Goal: Navigation & Orientation: Find specific page/section

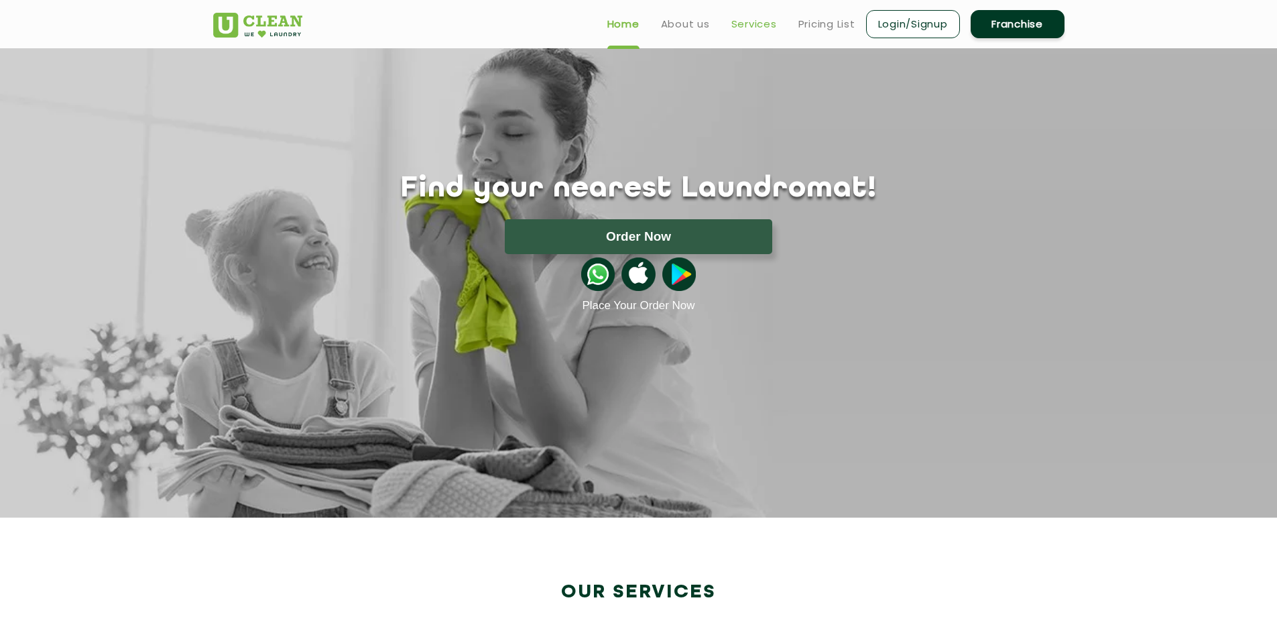
click at [768, 25] on link "Services" at bounding box center [754, 24] width 46 height 16
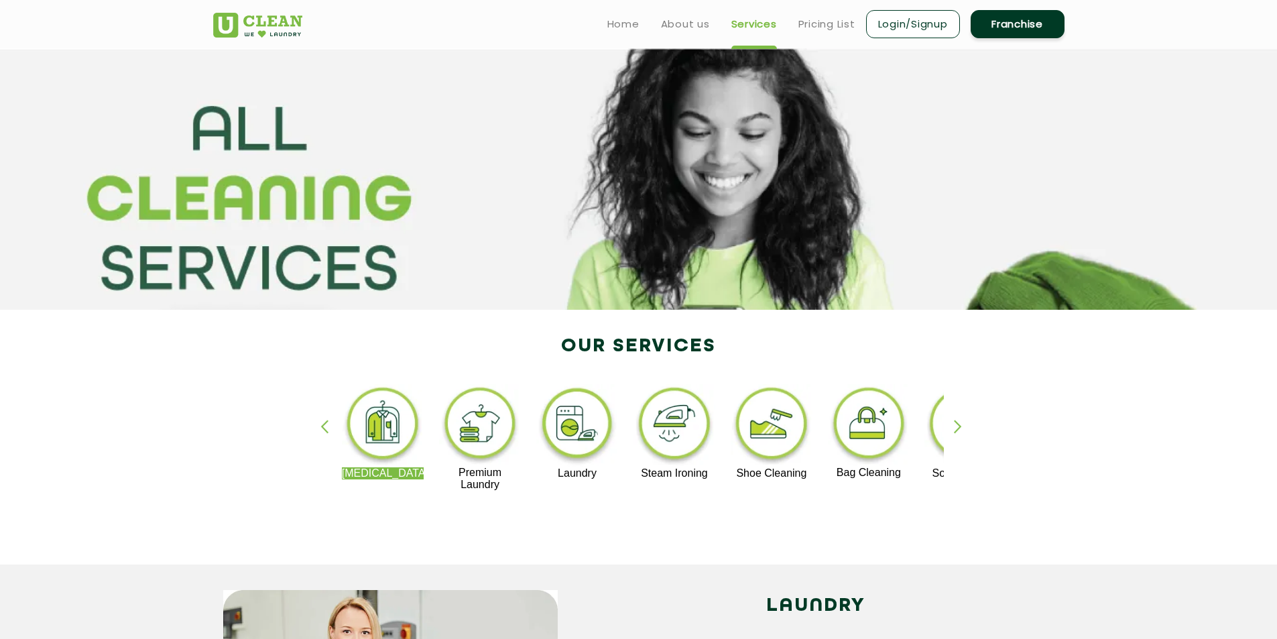
click at [959, 426] on div "button" at bounding box center [964, 438] width 20 height 37
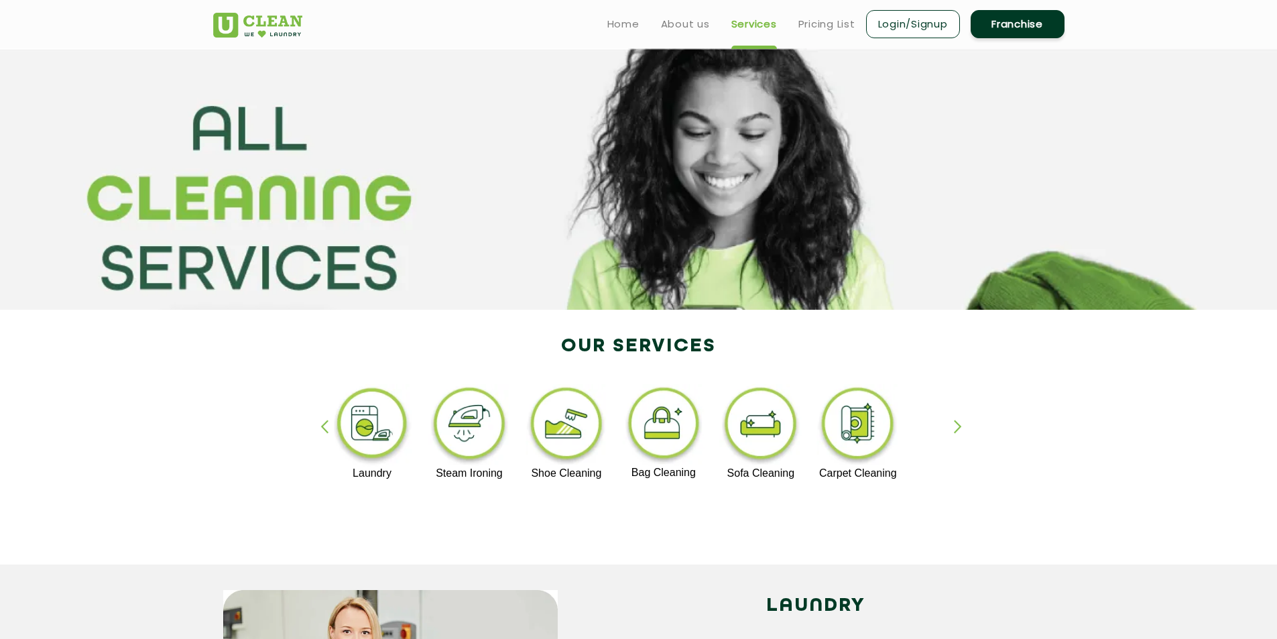
click at [959, 426] on div "button" at bounding box center [964, 438] width 20 height 37
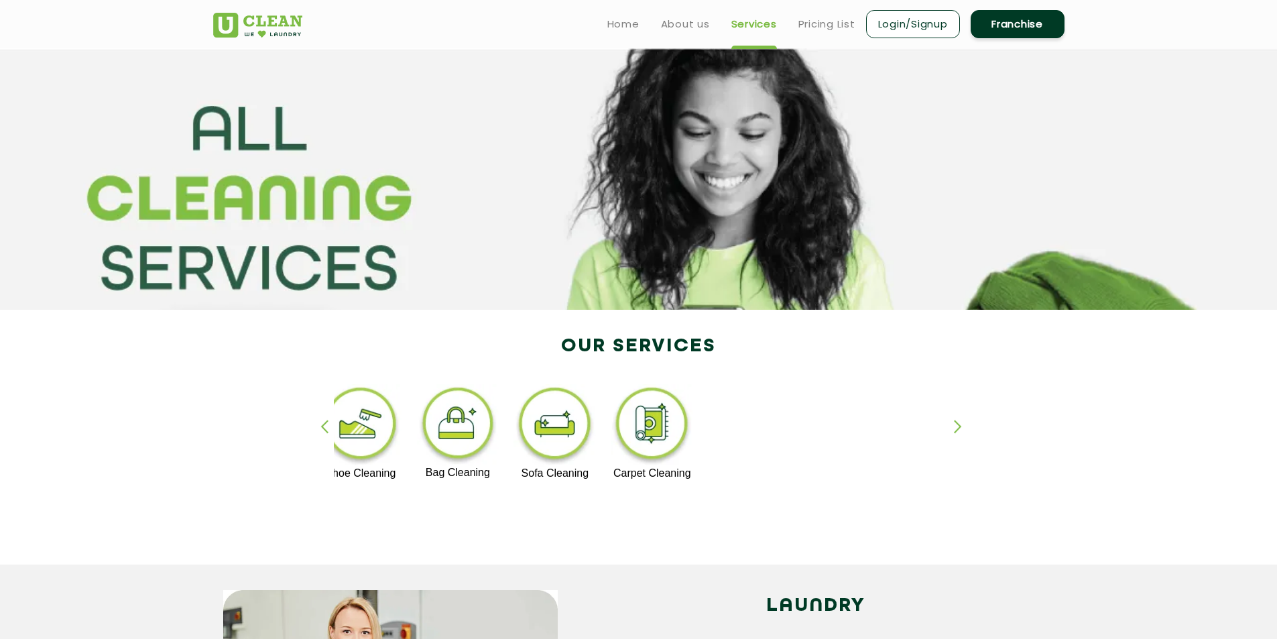
click at [959, 426] on div "button" at bounding box center [964, 438] width 20 height 37
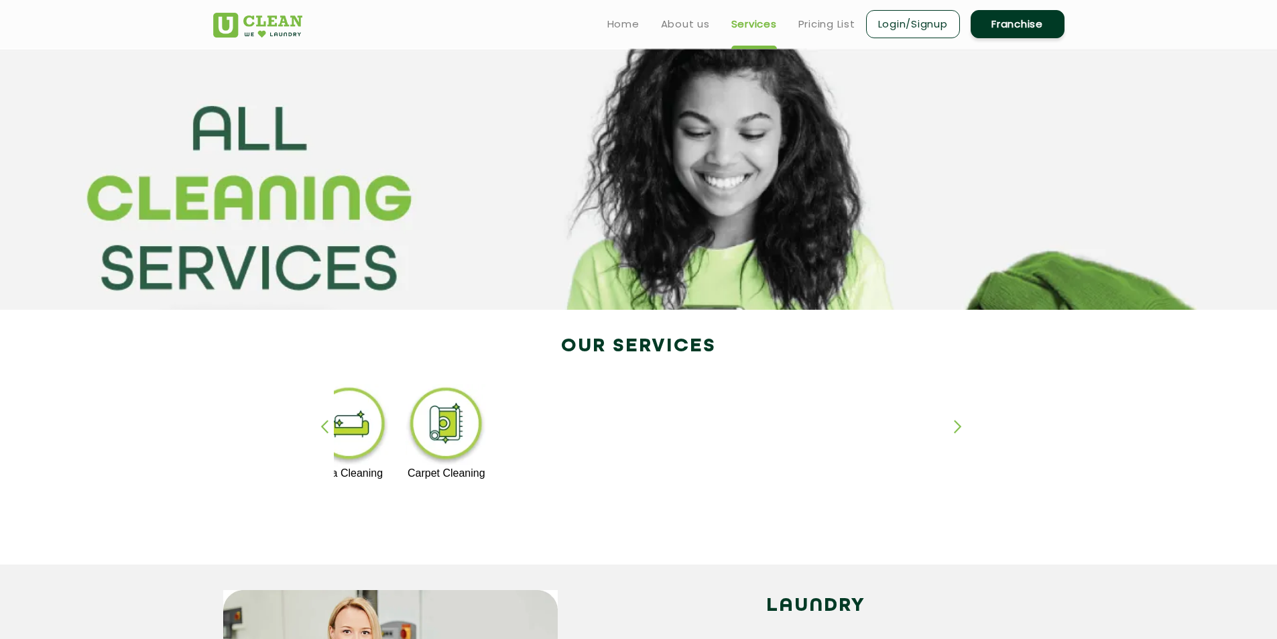
click at [959, 426] on div "button" at bounding box center [964, 438] width 20 height 37
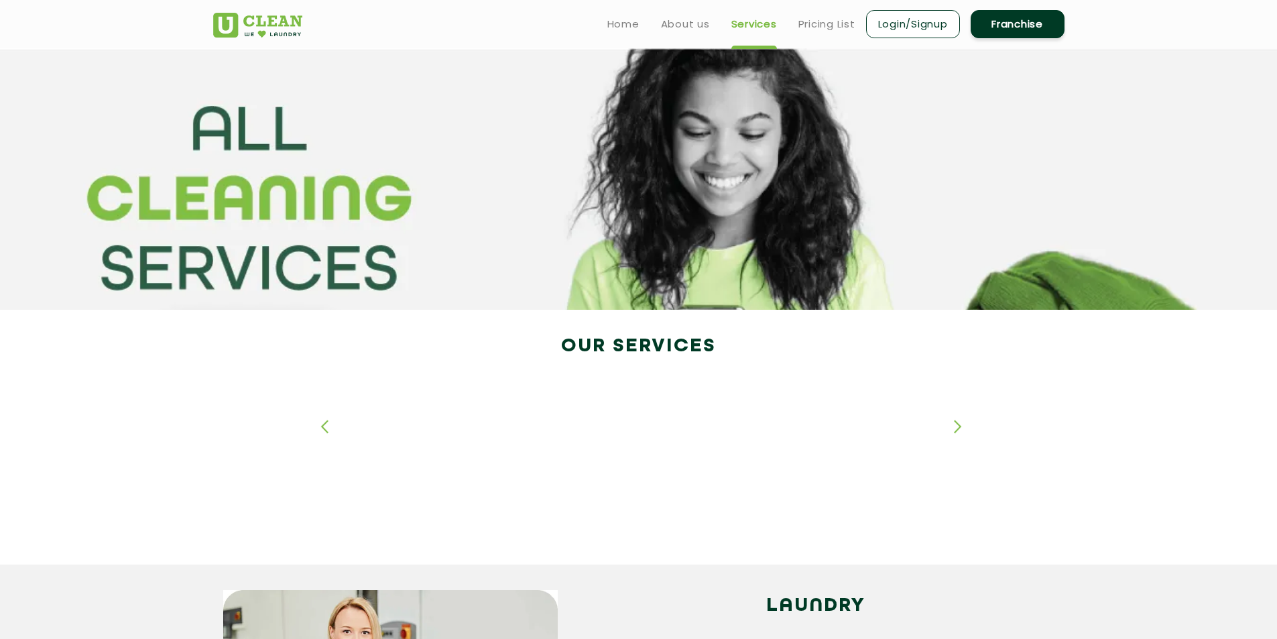
click at [959, 426] on div "button" at bounding box center [964, 438] width 20 height 37
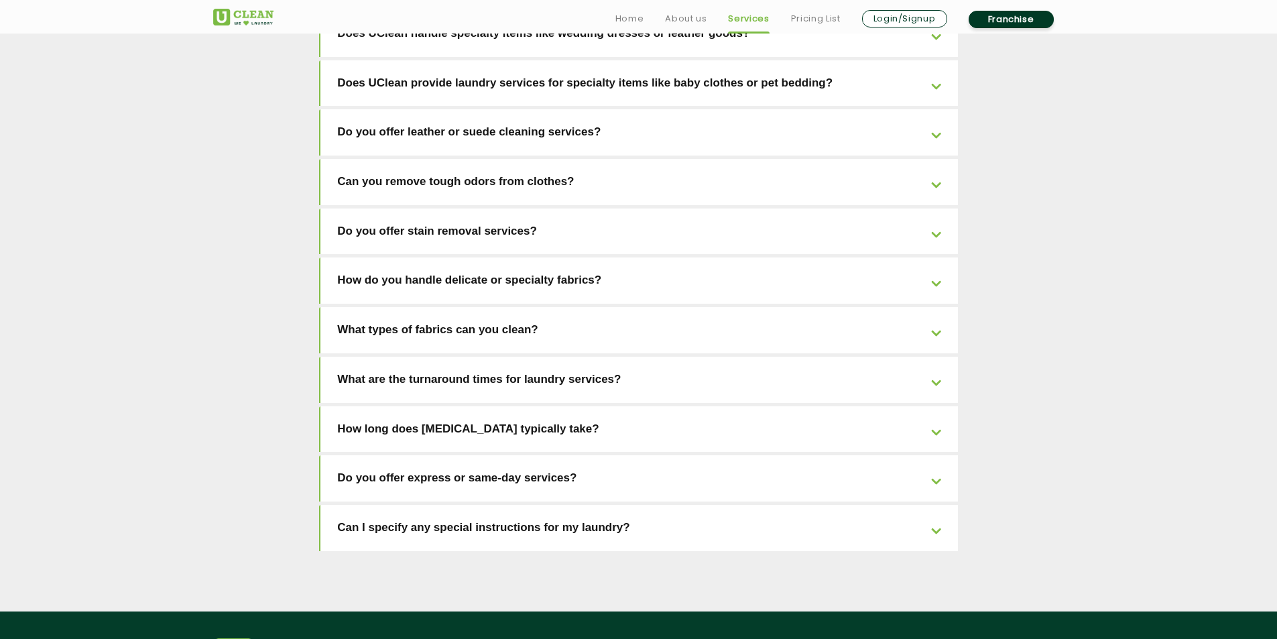
scroll to position [2926, 0]
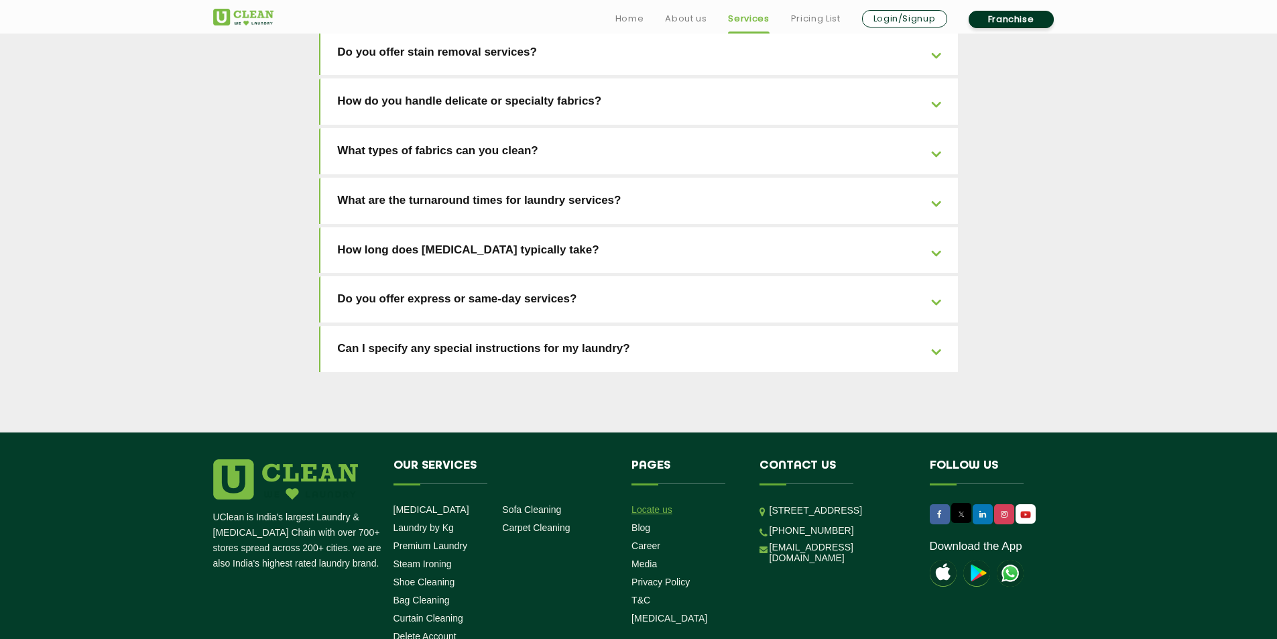
click at [644, 504] on link "Locate us" at bounding box center [651, 509] width 41 height 11
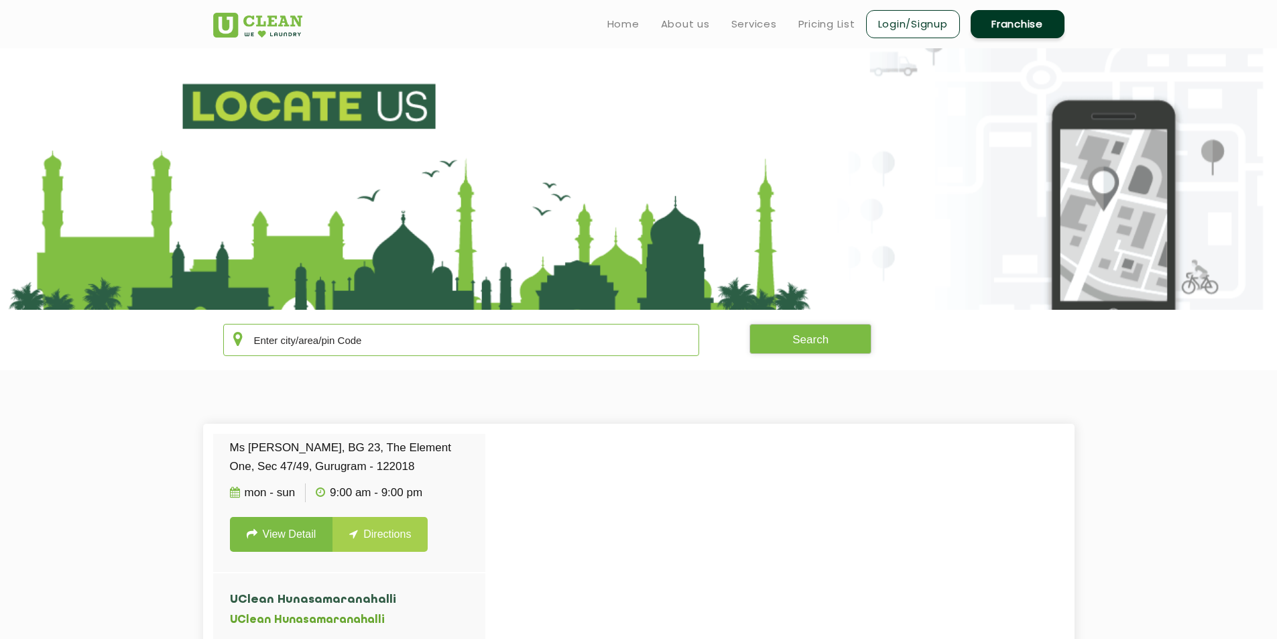
click at [577, 340] on input "text" at bounding box center [461, 340] width 477 height 32
type input "india"
click at [829, 341] on button "Search" at bounding box center [810, 339] width 122 height 30
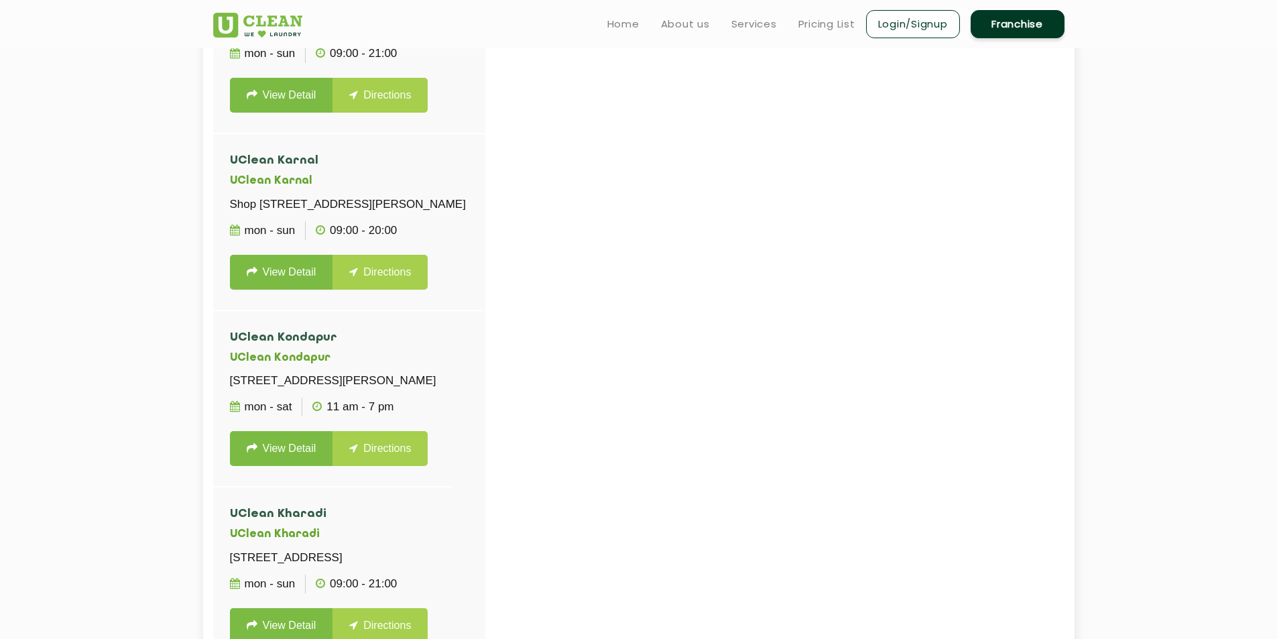
scroll to position [76384, 0]
